Goal: Find specific fact: Find specific fact

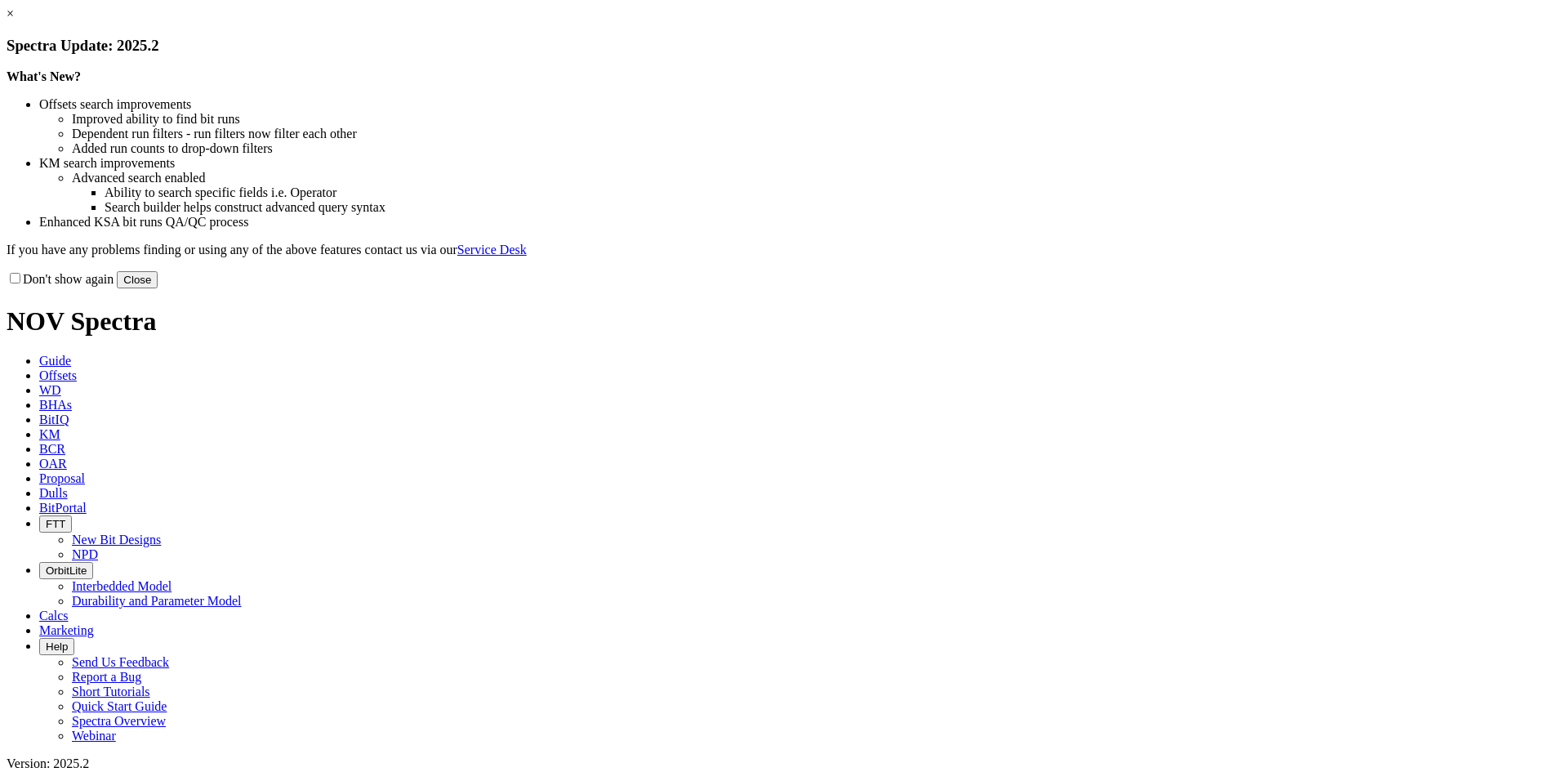
click at [157, 289] on button "Close" at bounding box center [137, 280] width 41 height 17
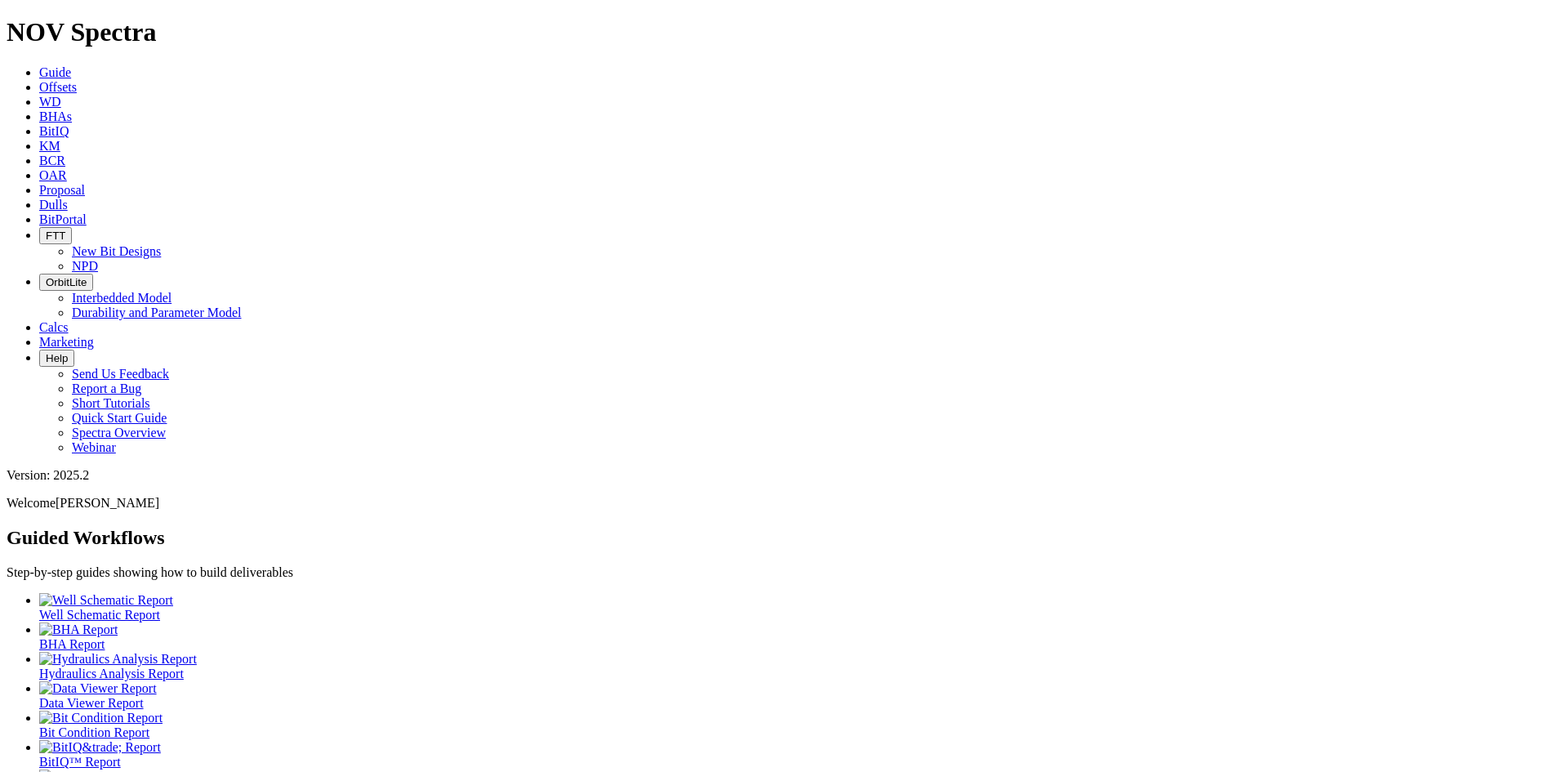
click at [68, 198] on span "Dulls" at bounding box center [53, 205] width 29 height 14
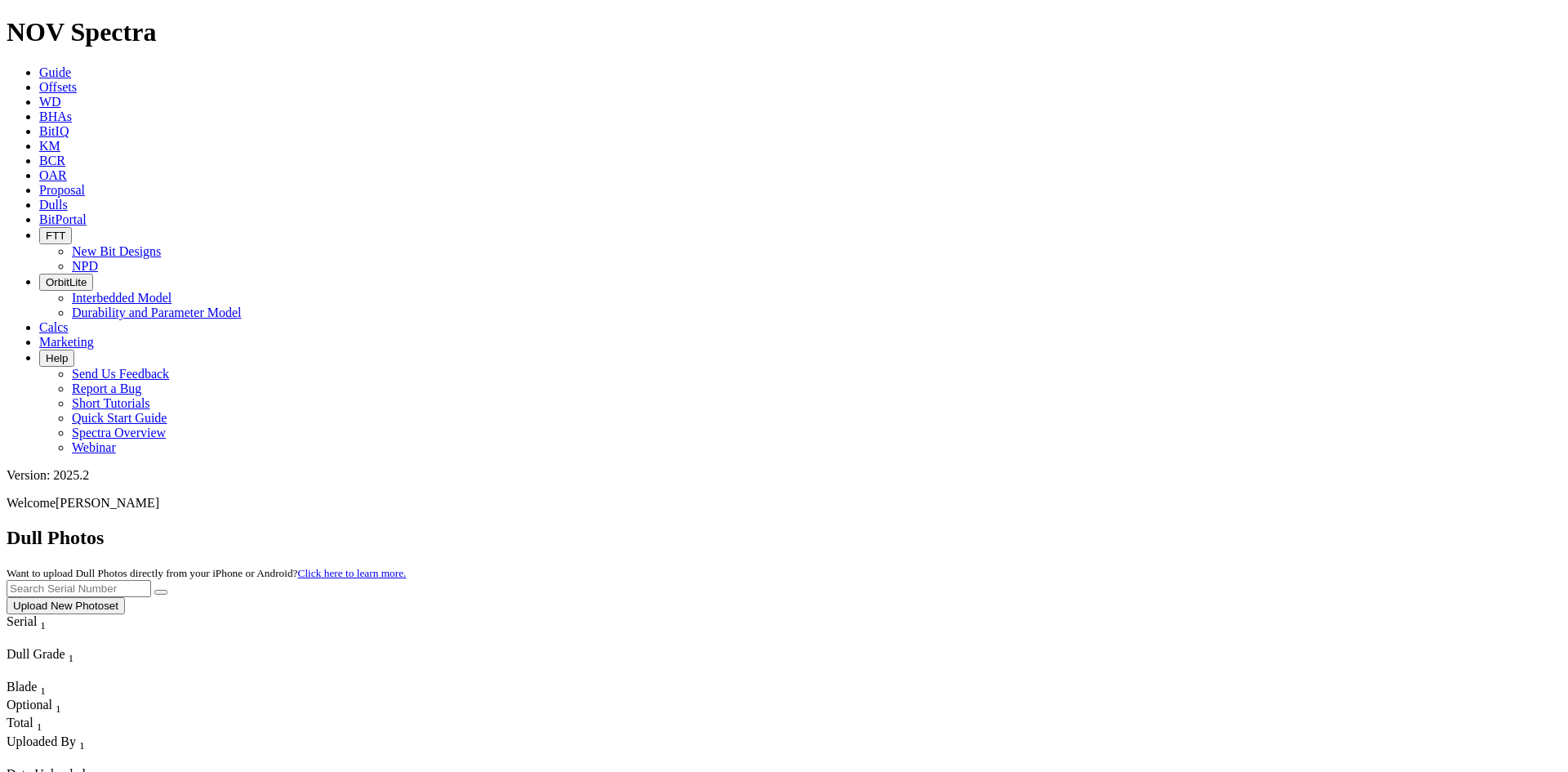
click at [151, 580] on input "text" at bounding box center [78, 588] width 144 height 17
paste input "A321810"
type input "A321810"
click at [155, 590] on button "submit" at bounding box center [161, 593] width 13 height 5
